Goal: Transaction & Acquisition: Obtain resource

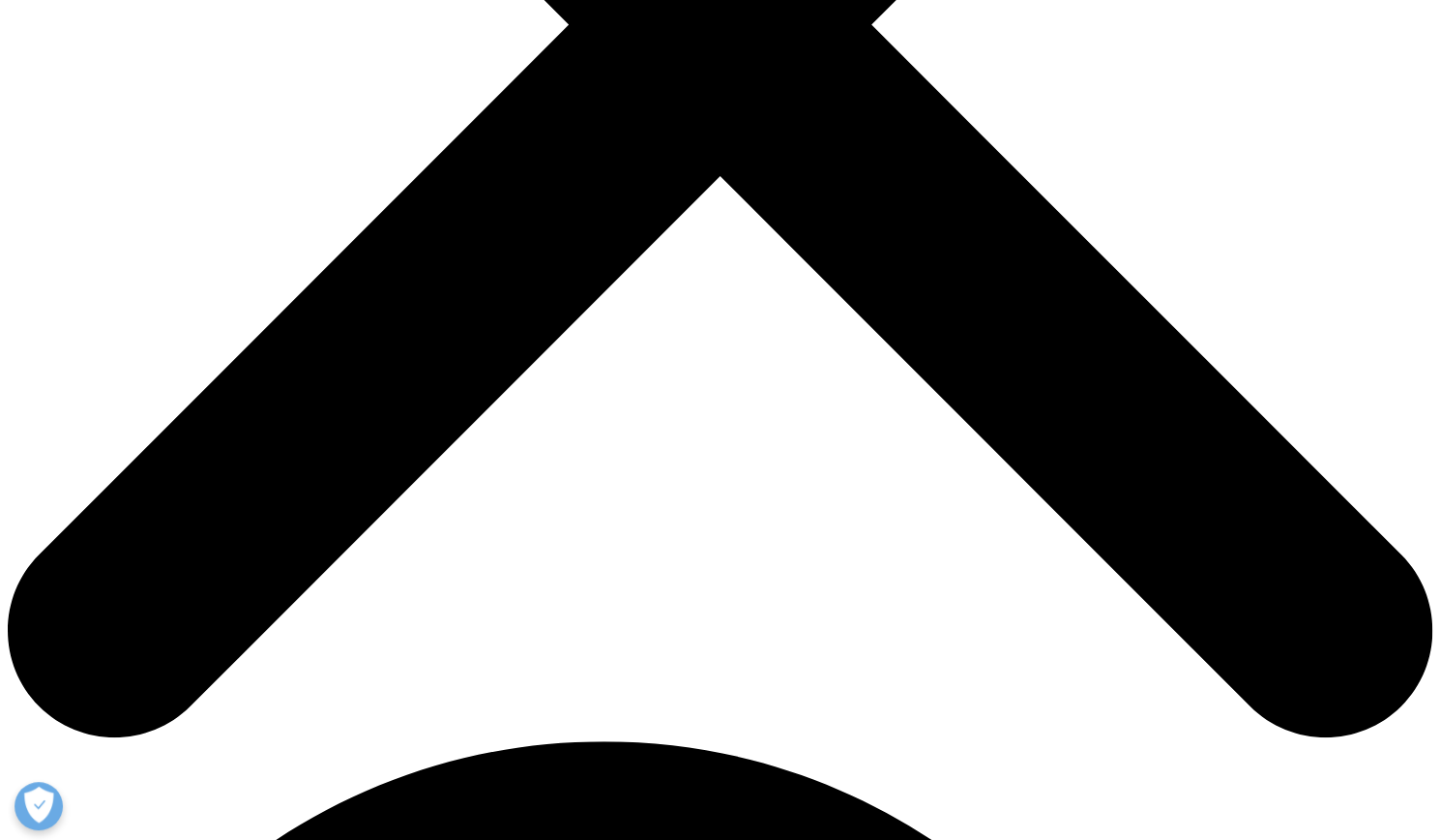
scroll to position [774, 0]
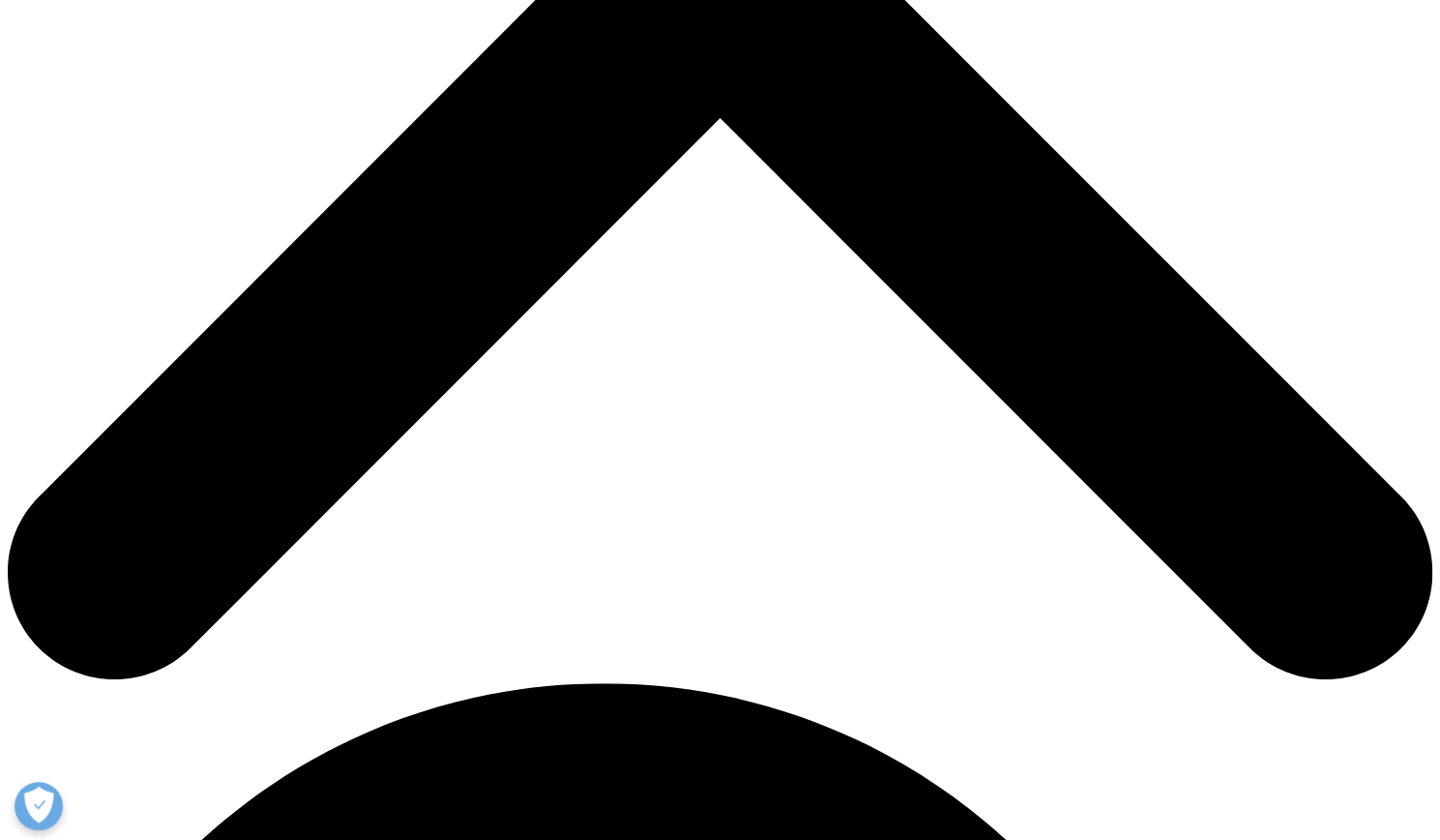
type input "Trent"
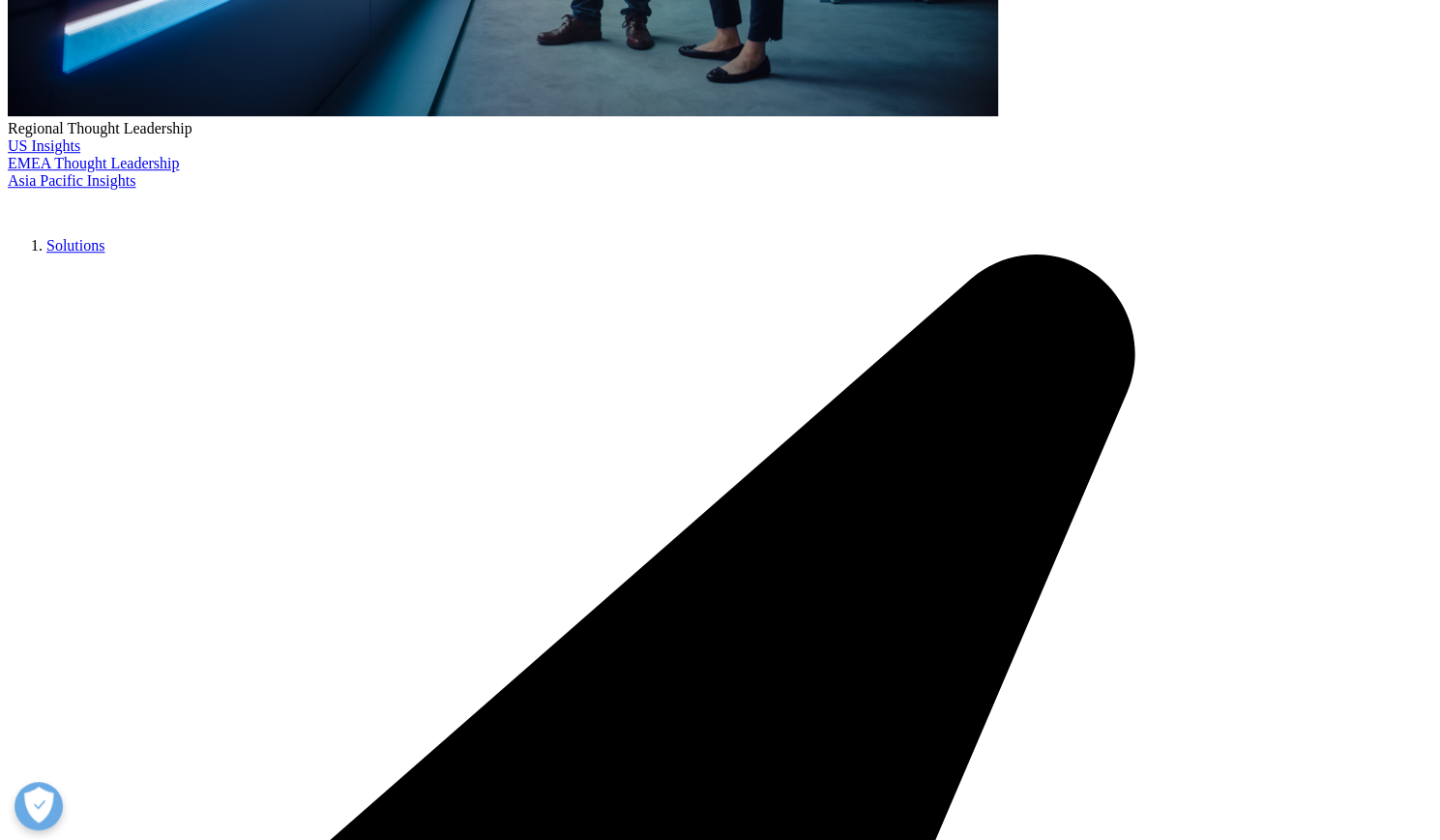
type input "Marrera"
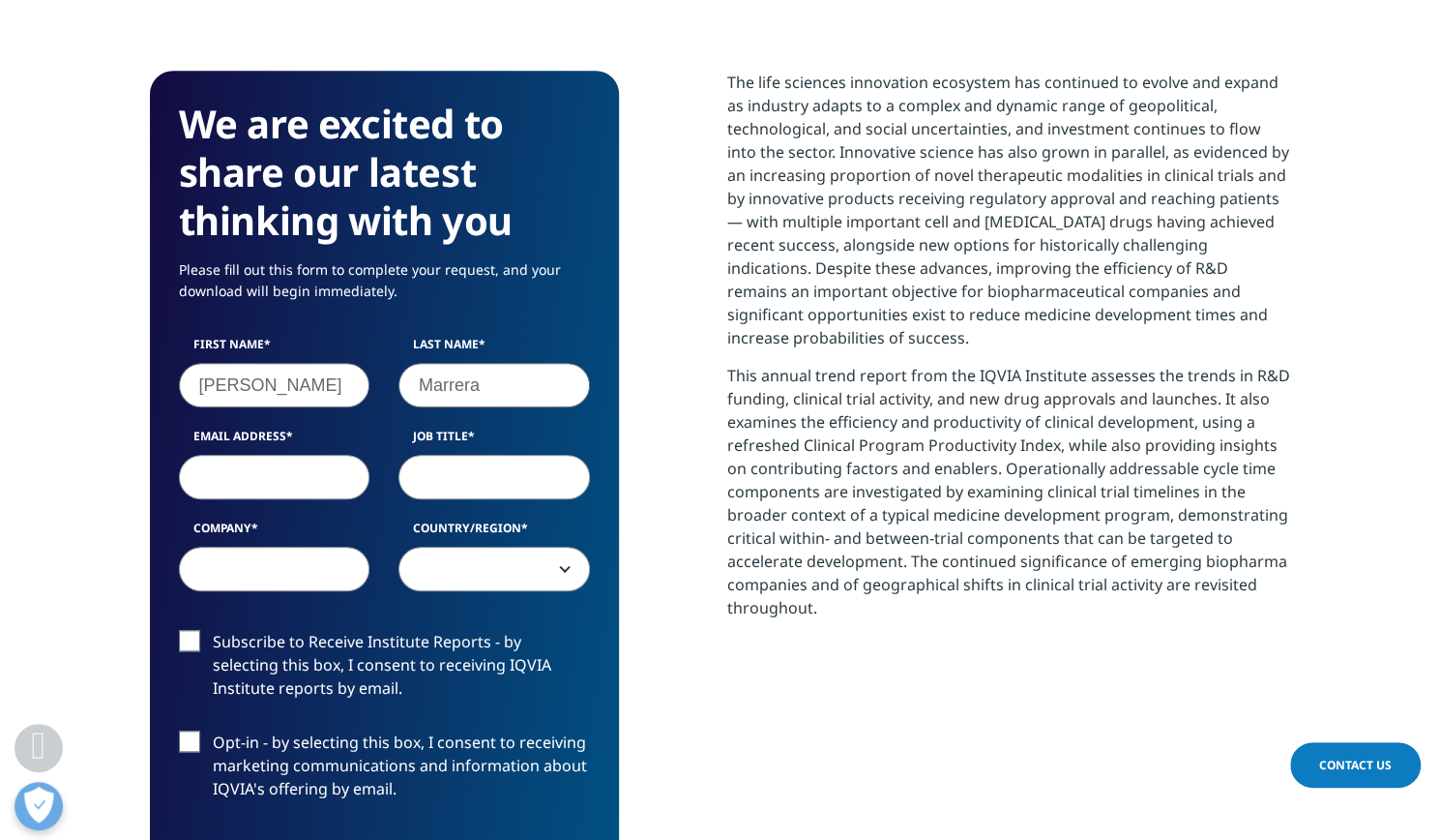
click at [477, 477] on input "Job Title" at bounding box center [494, 477] width 191 height 45
type input "Analyst"
click at [281, 472] on input "Email Address" at bounding box center [274, 477] width 191 height 45
type input "trenton.marrera@lazard.com"
click at [300, 568] on input "Company" at bounding box center [274, 569] width 191 height 45
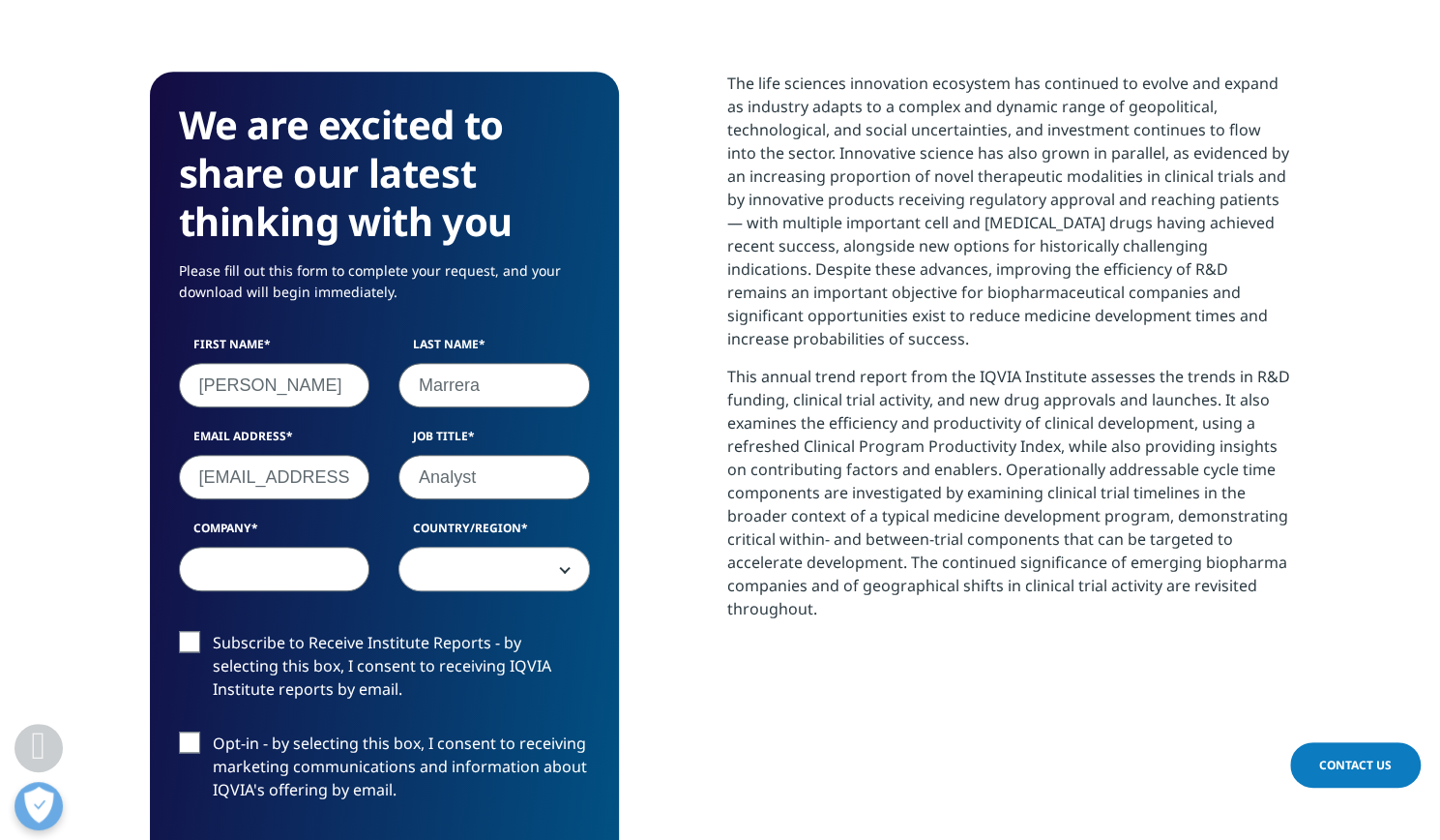
type input "Lazard"
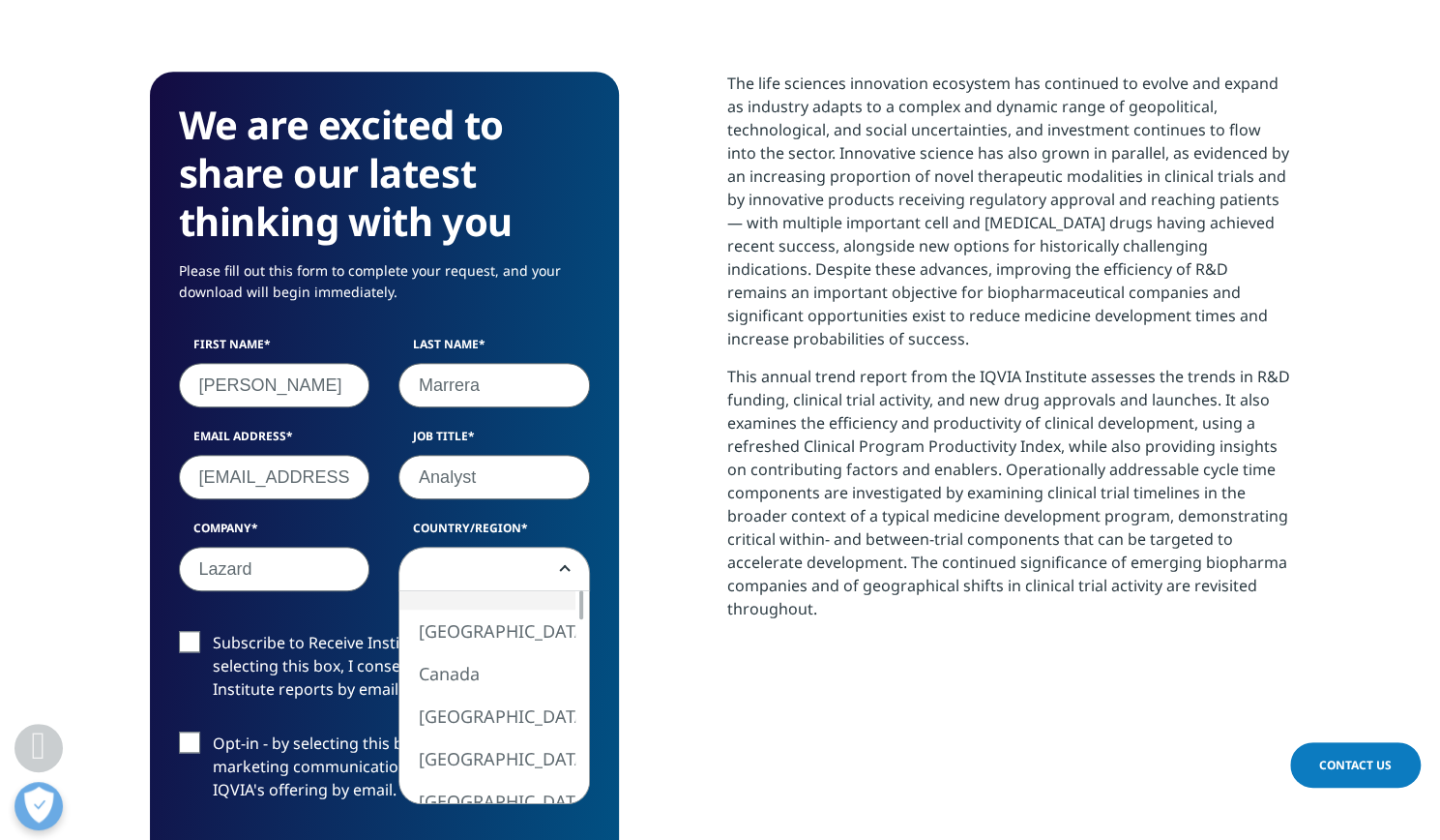
click at [507, 575] on span at bounding box center [494, 570] width 189 height 45
select select "[GEOGRAPHIC_DATA]"
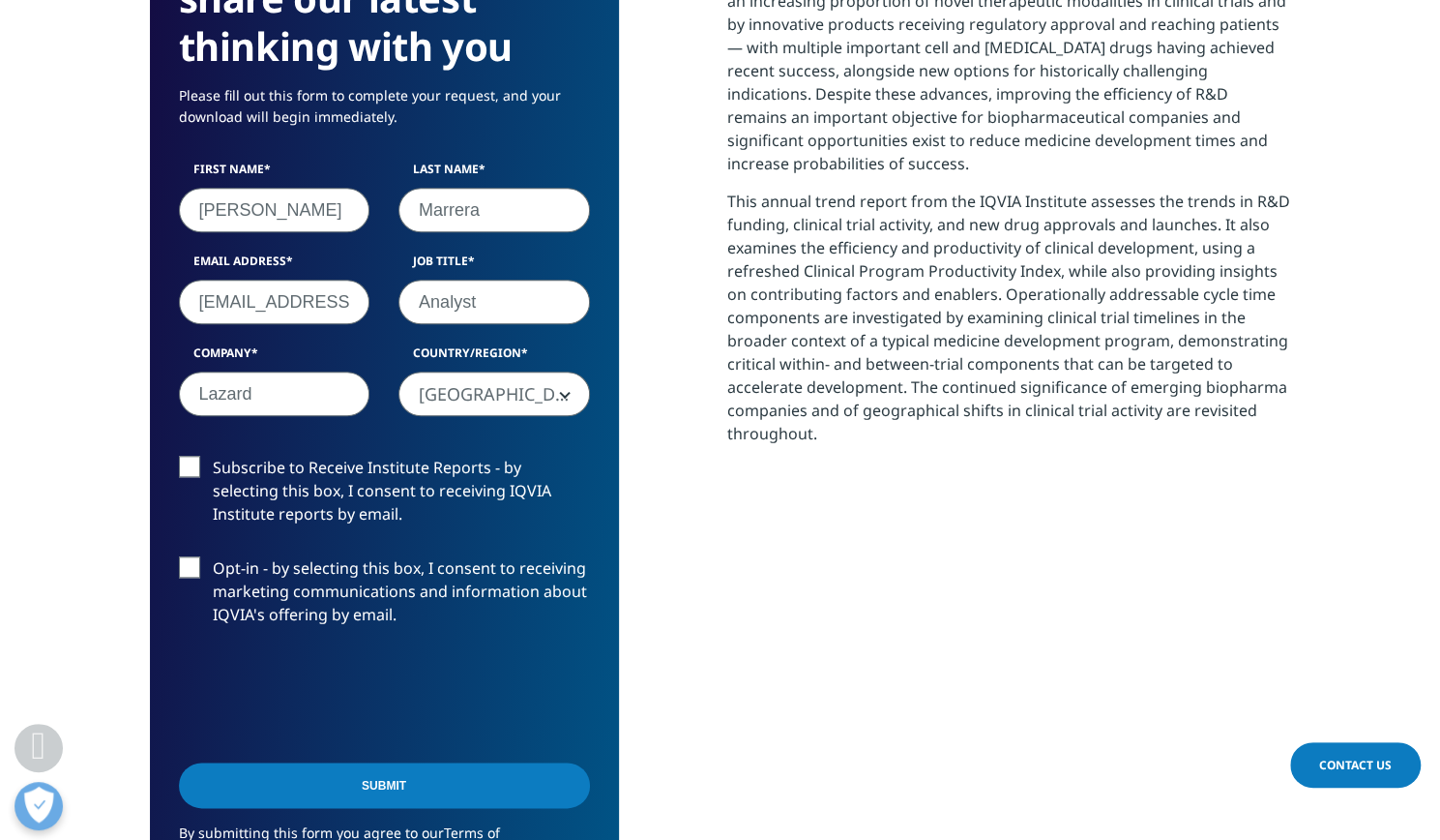
scroll to position [967, 0]
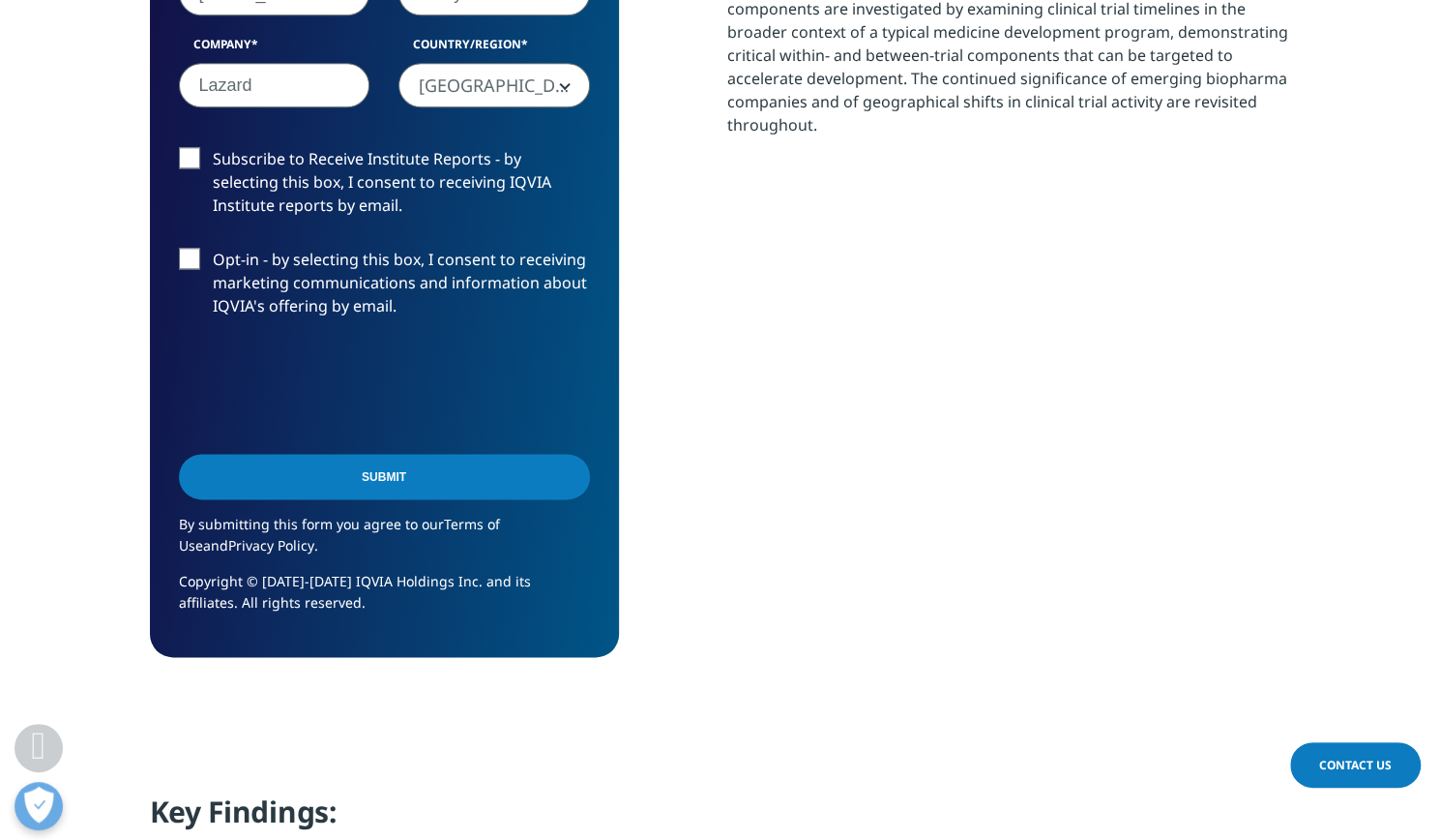
click at [403, 483] on input "Submit" at bounding box center [383, 476] width 411 height 46
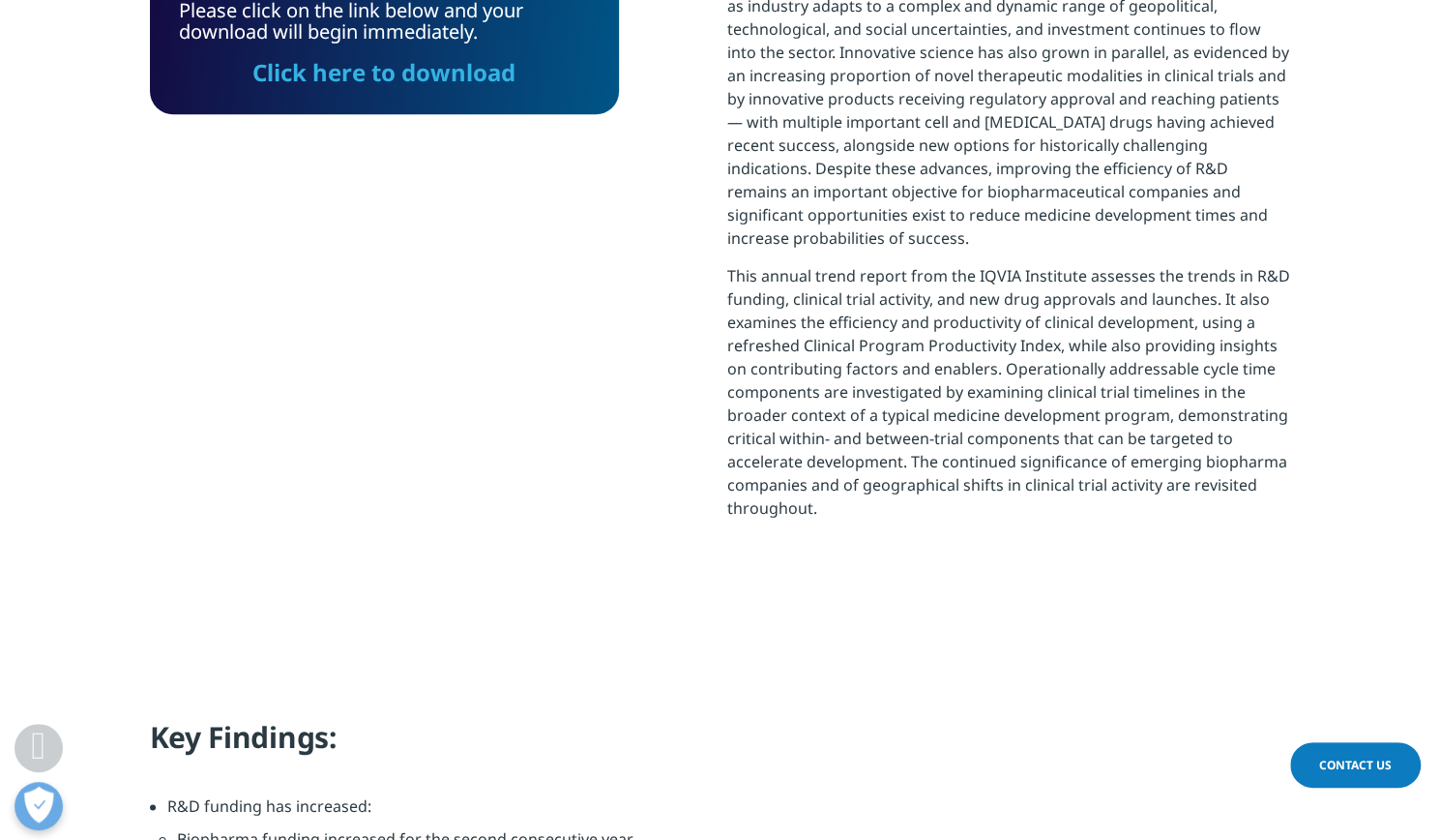
scroll to position [681, 0]
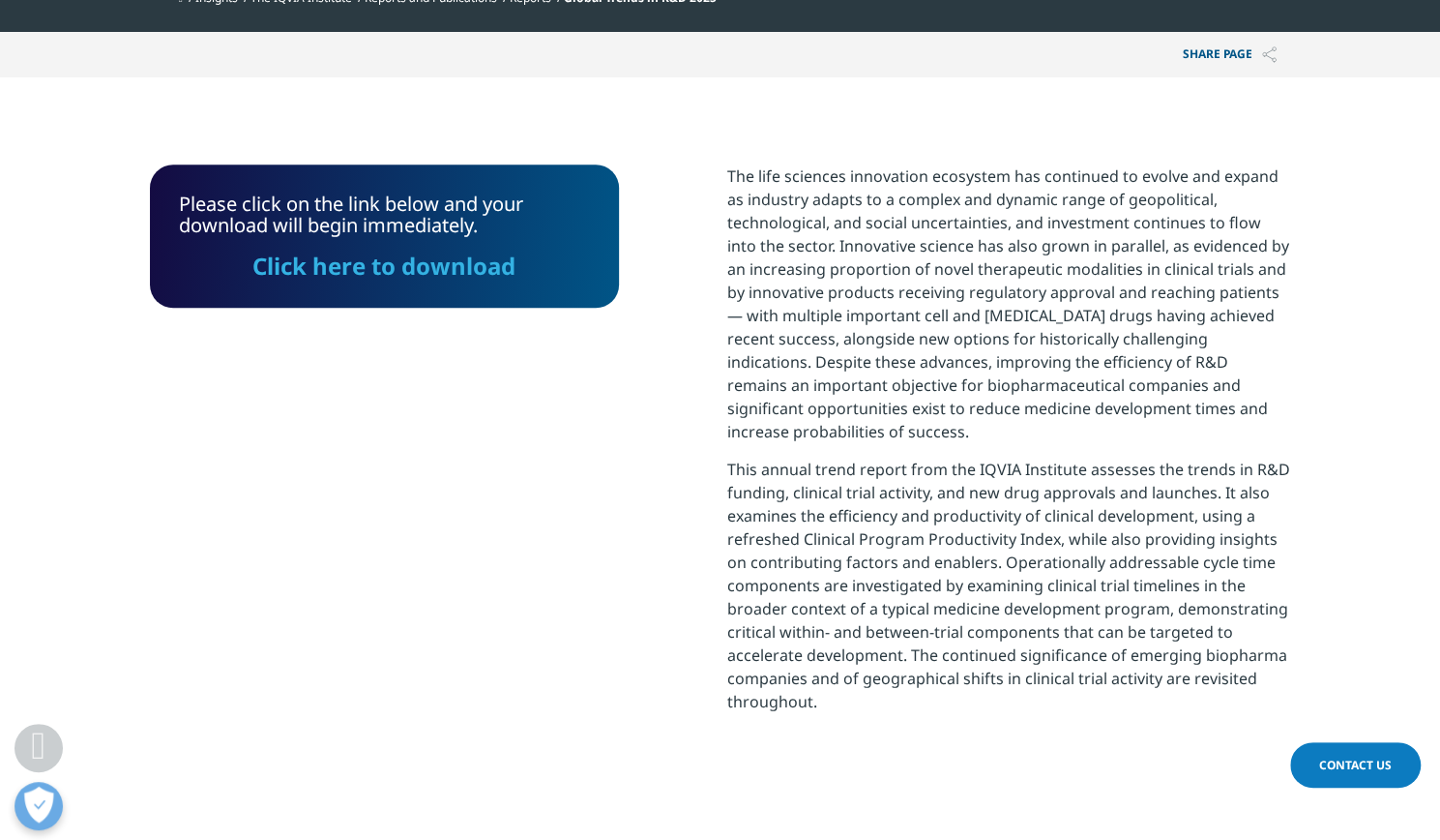
click at [419, 269] on link "Click here to download" at bounding box center [384, 265] width 263 height 32
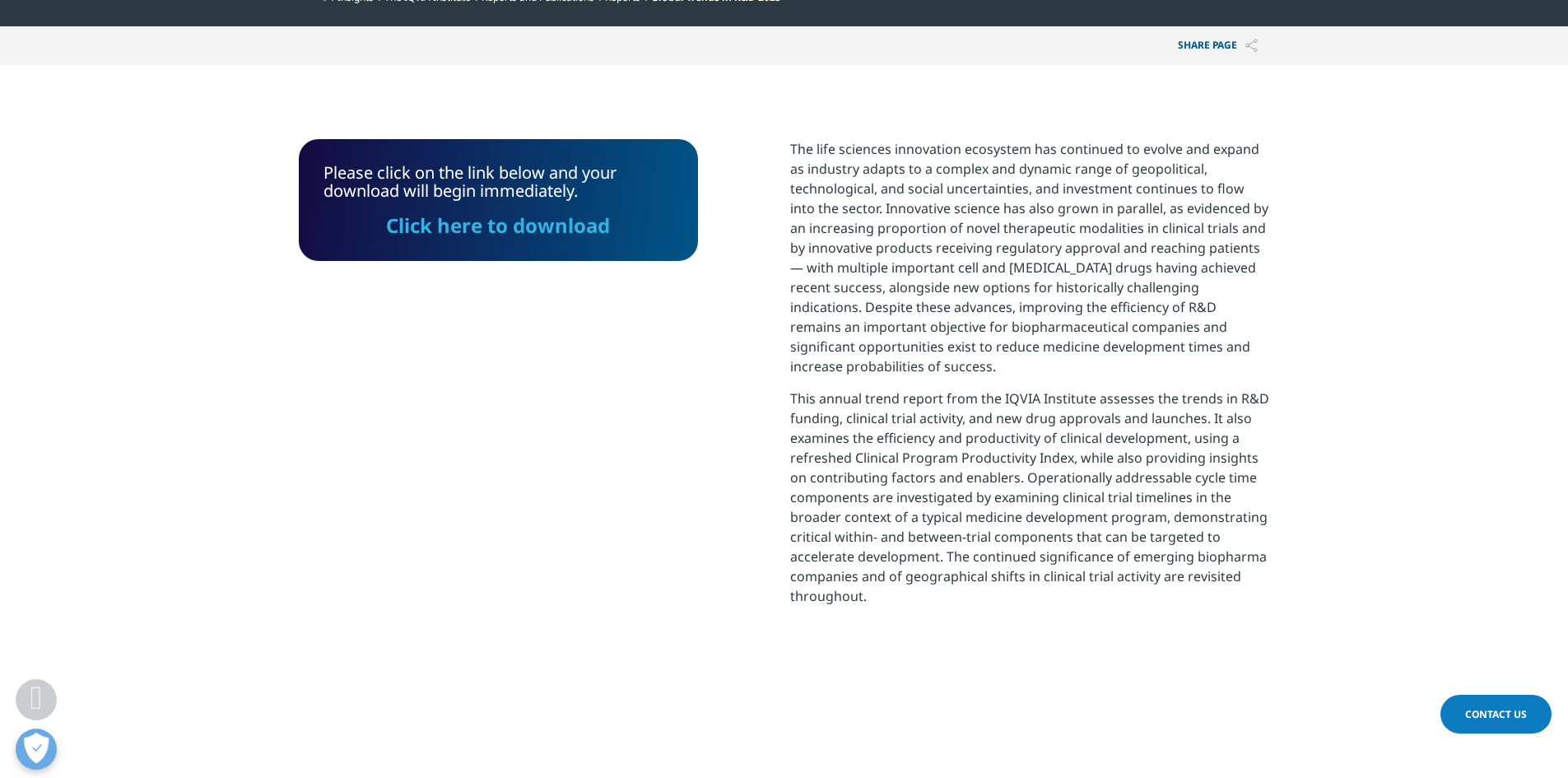
scroll to position [521, 971]
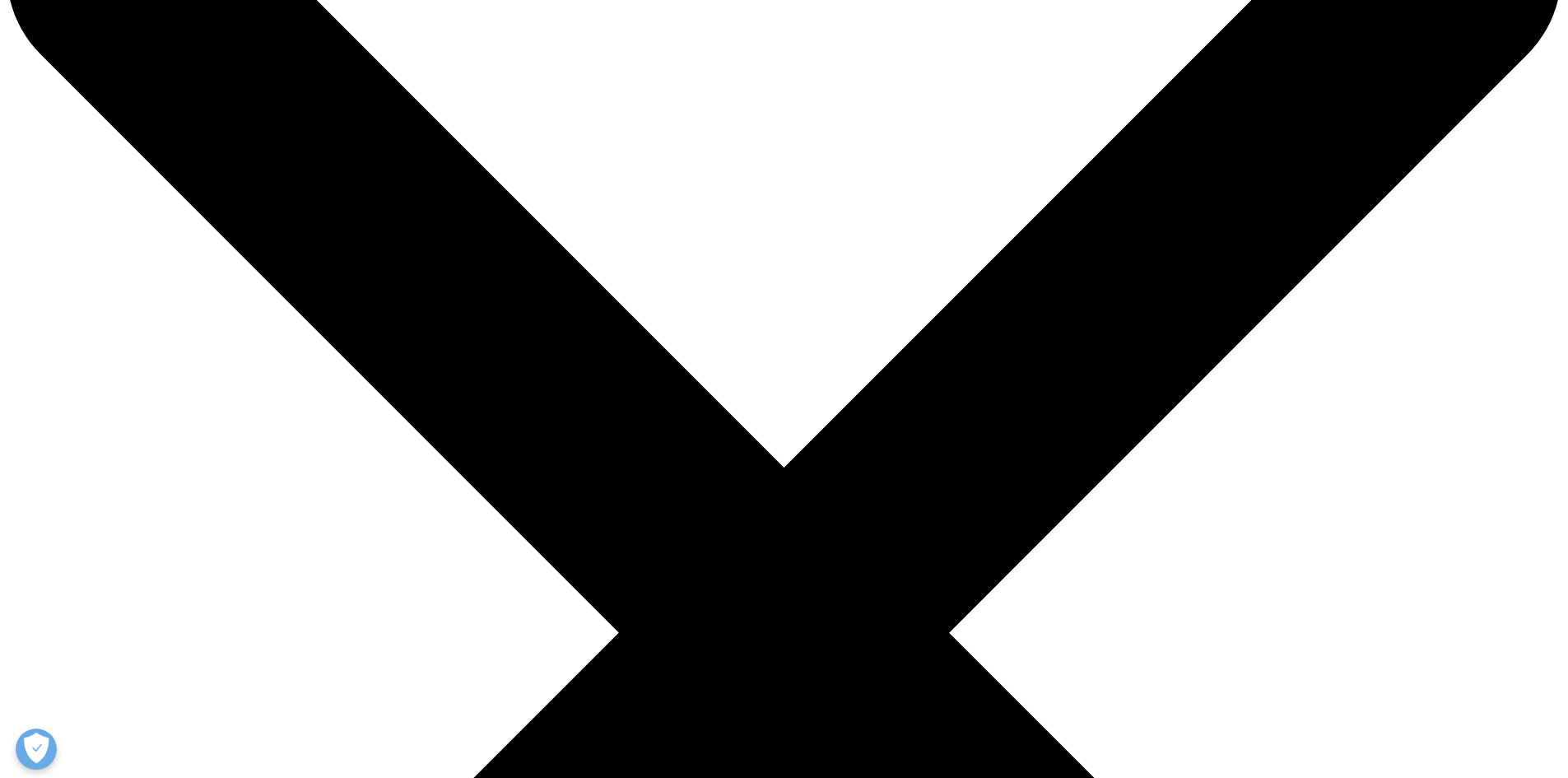
scroll to position [247, 0]
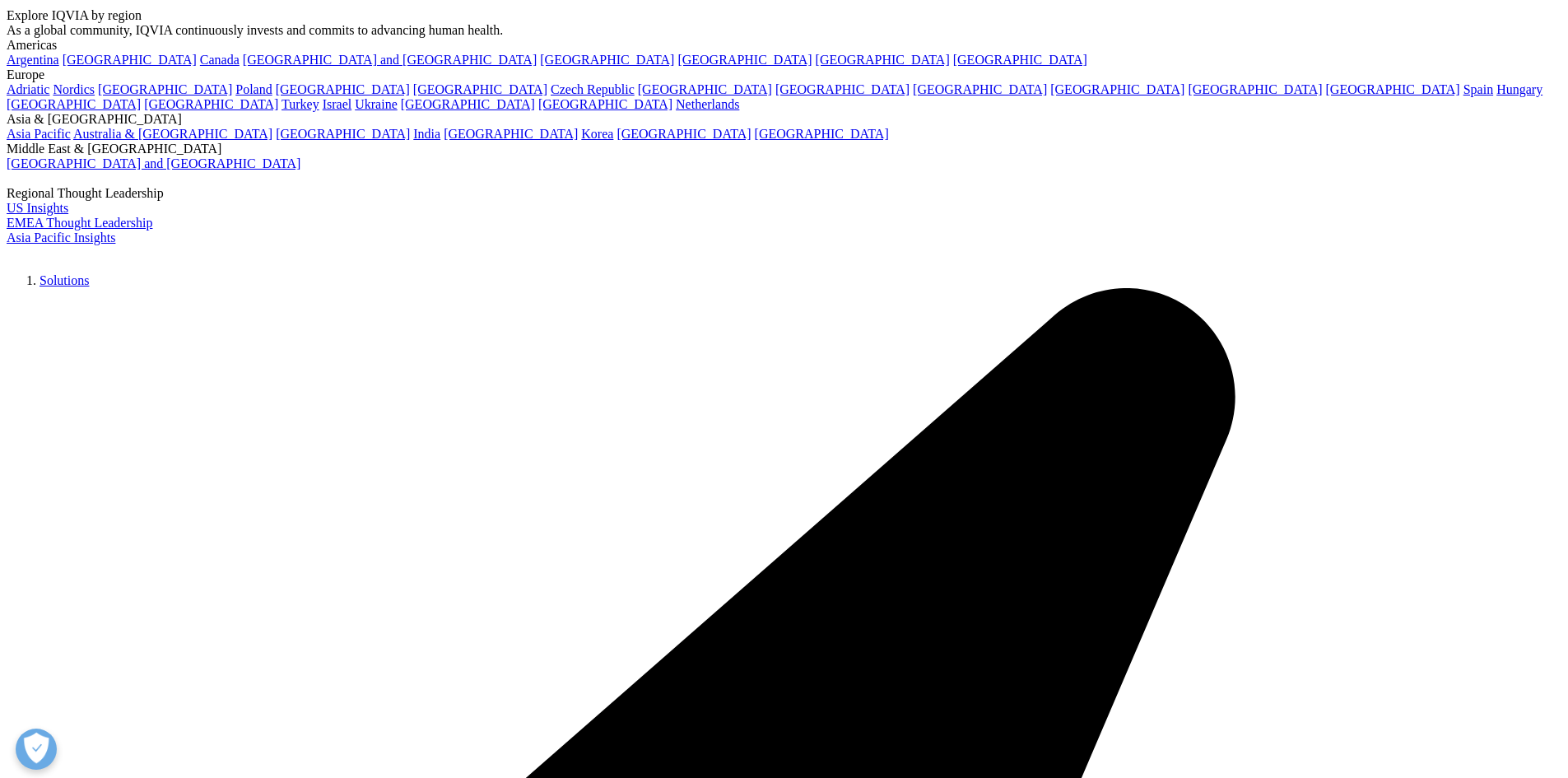
scroll to position [82, 0]
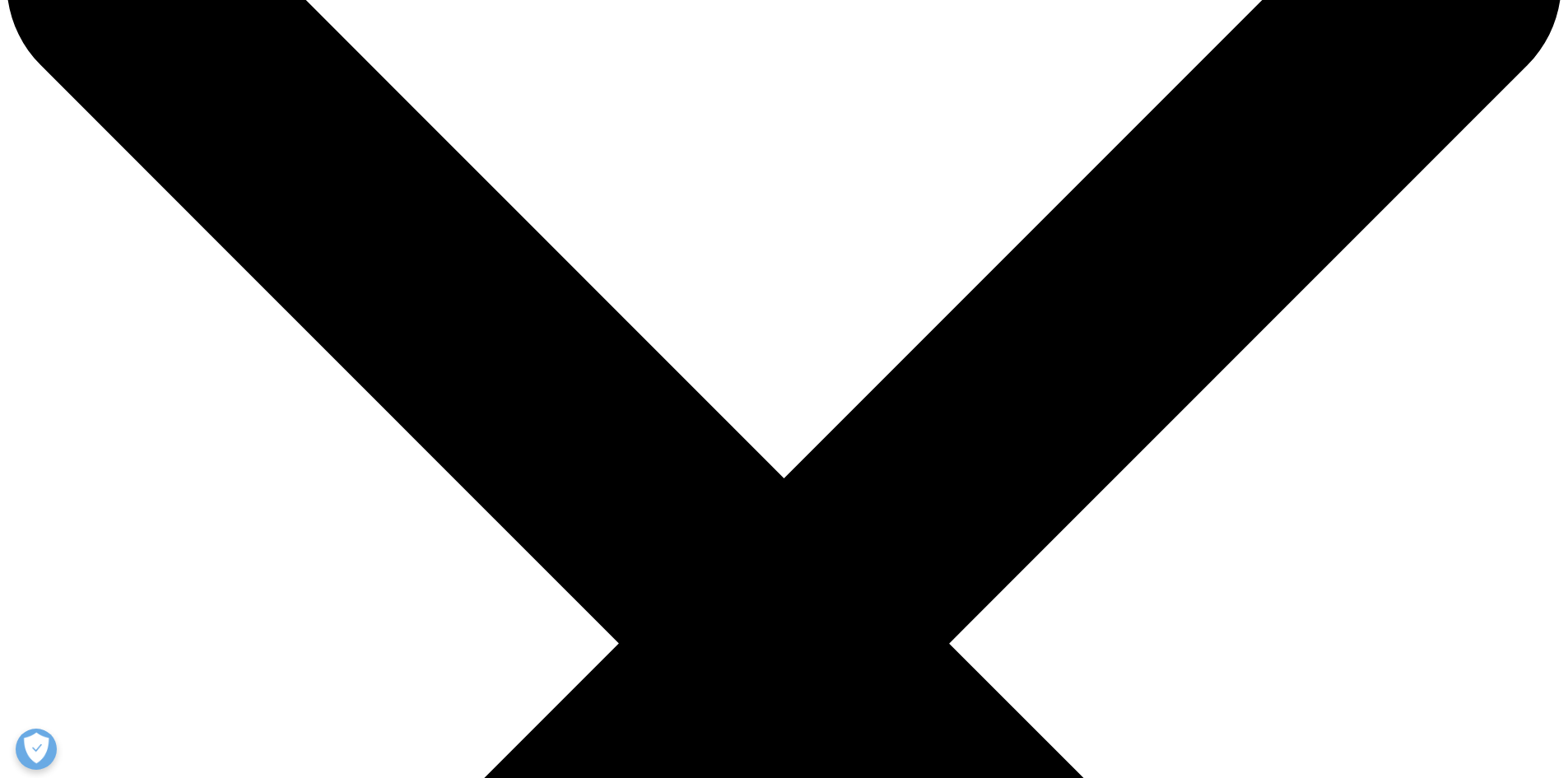
scroll to position [169, 0]
